Goal: Ask a question

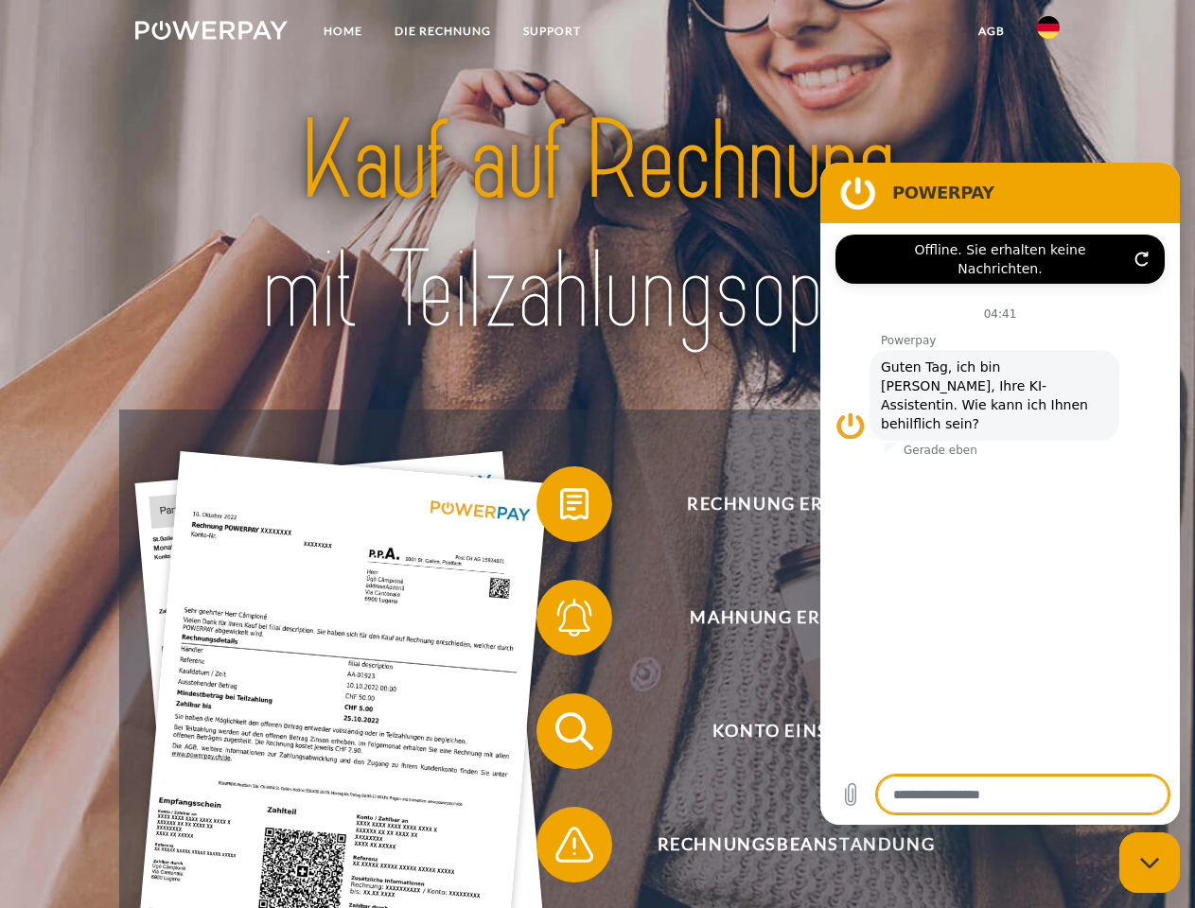
click at [211, 33] on img at bounding box center [211, 30] width 152 height 19
click at [1049, 33] on img at bounding box center [1048, 27] width 23 height 23
click at [991, 31] on link "agb" at bounding box center [991, 31] width 59 height 34
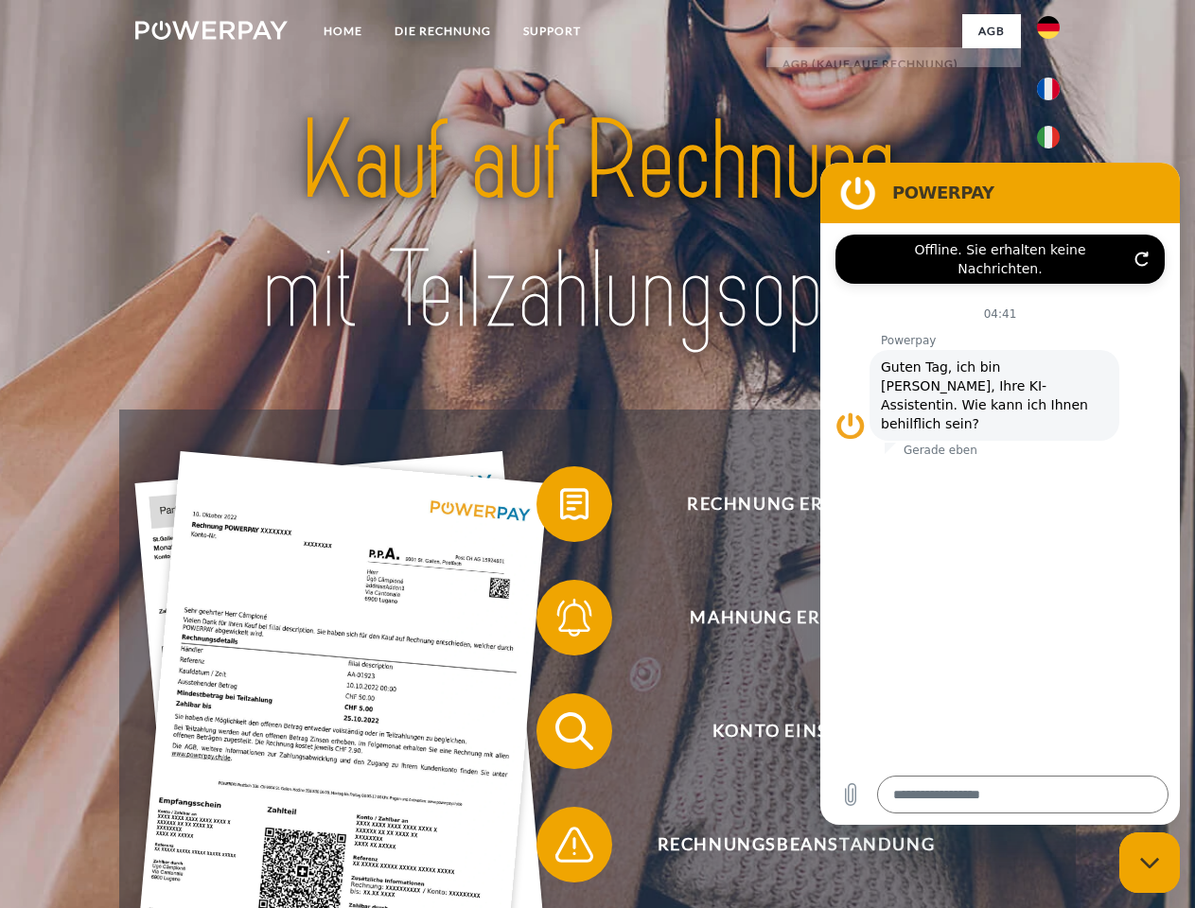
click at [560, 508] on span at bounding box center [546, 504] width 95 height 95
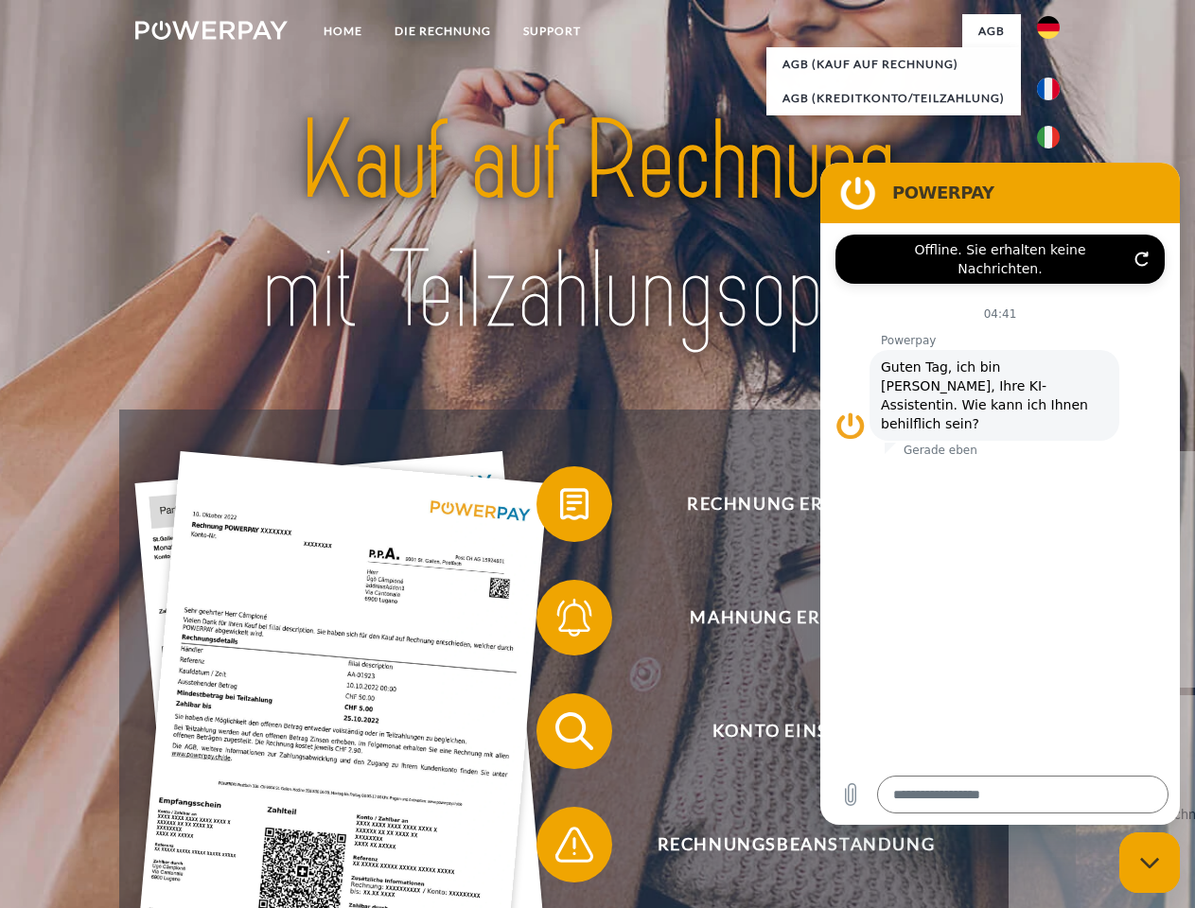
click at [1009, 622] on link "zurück" at bounding box center [1127, 569] width 236 height 237
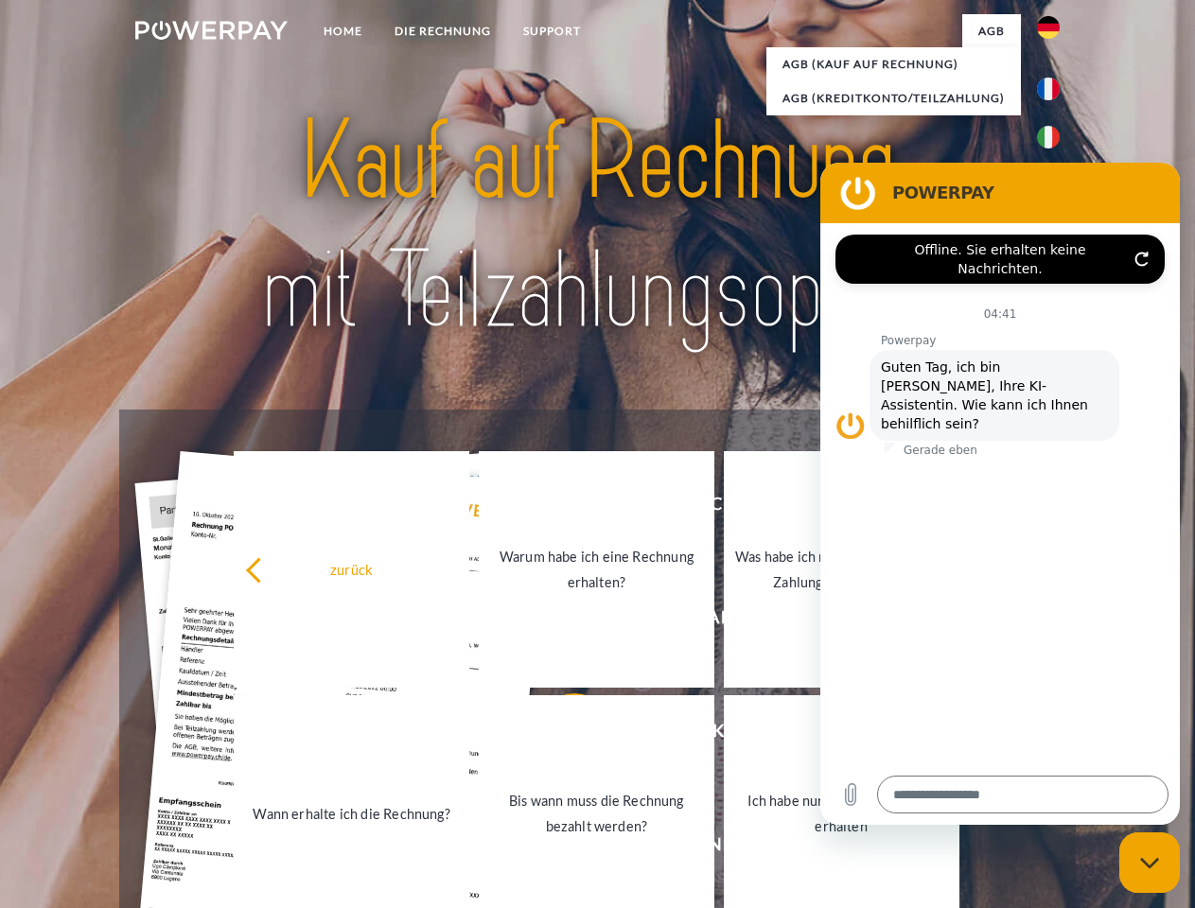
click at [469, 735] on link "Wann erhalte ich die Rechnung?" at bounding box center [352, 814] width 236 height 237
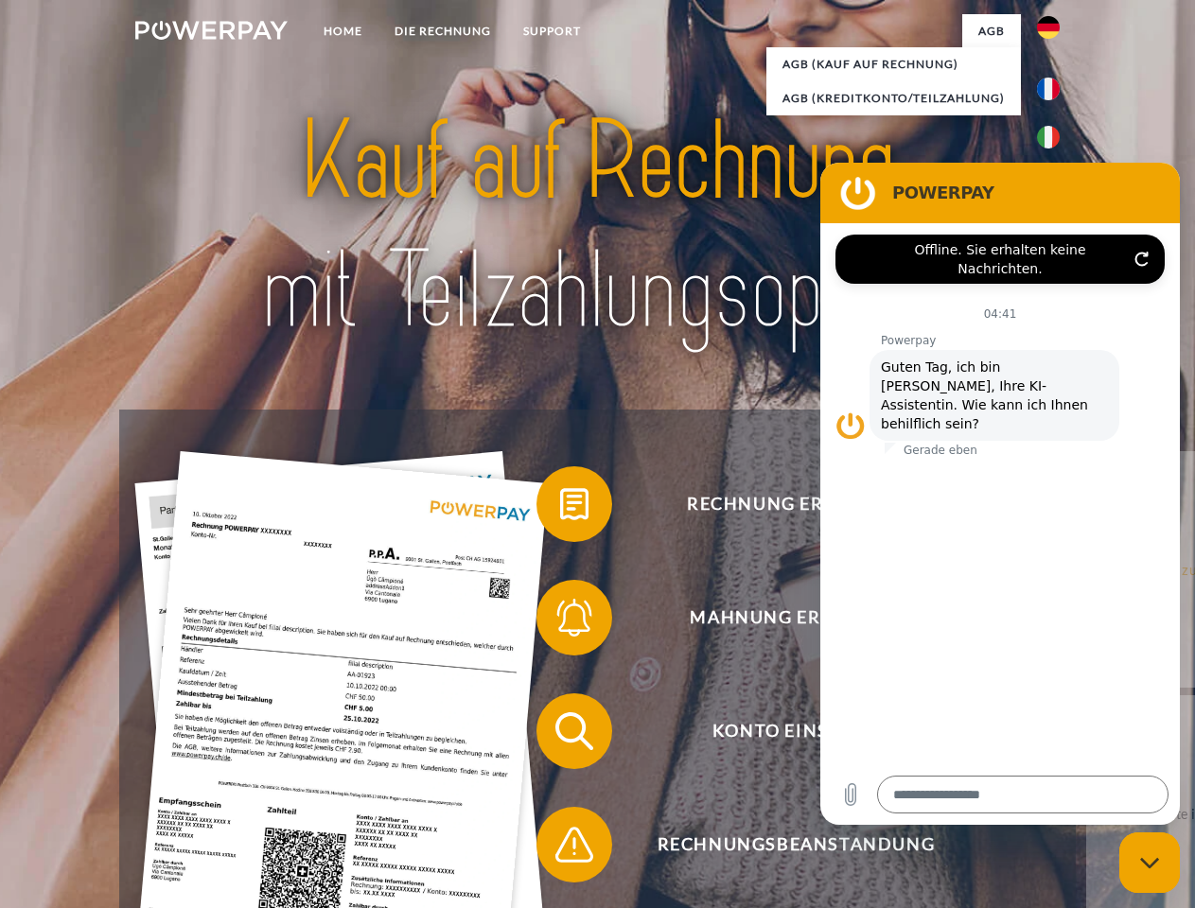
click at [560, 849] on span at bounding box center [546, 845] width 95 height 95
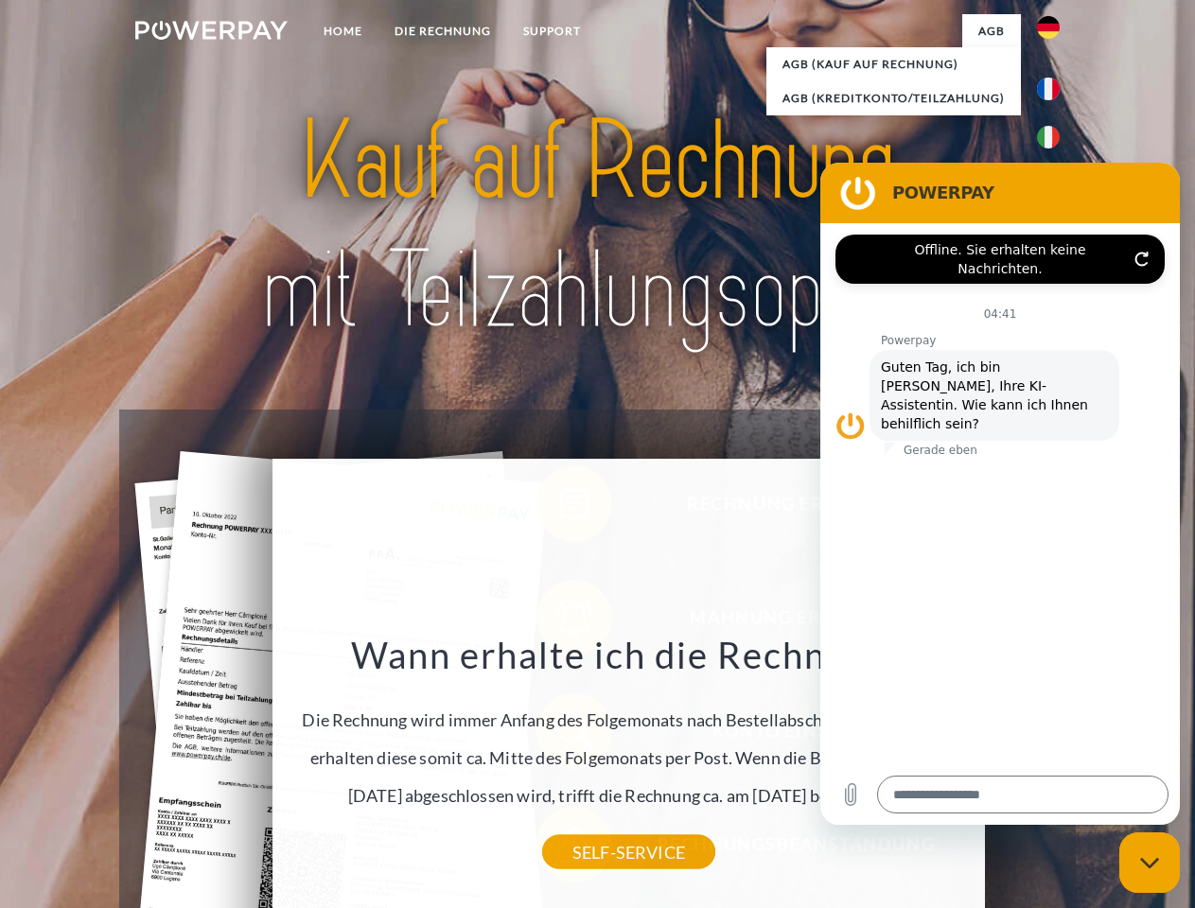
click at [1150, 863] on icon "Messaging-Fenster schließen" at bounding box center [1150, 863] width 20 height 12
type textarea "*"
